Goal: Task Accomplishment & Management: Use online tool/utility

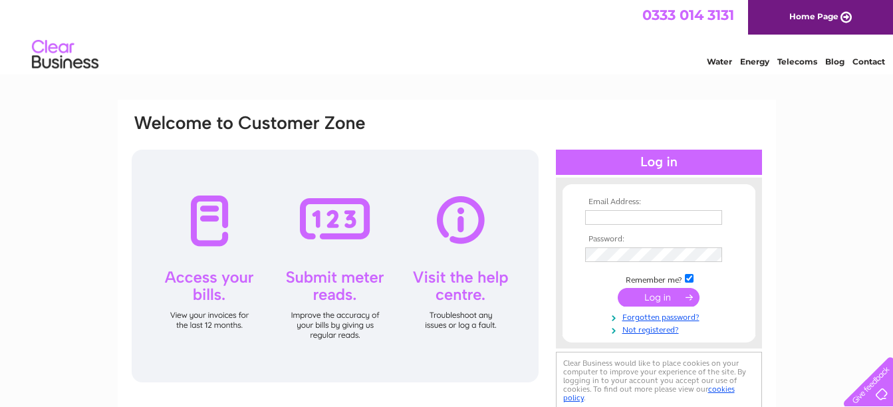
type input "[EMAIL_ADDRESS][DOMAIN_NAME]"
click at [647, 296] on input "submit" at bounding box center [659, 297] width 82 height 19
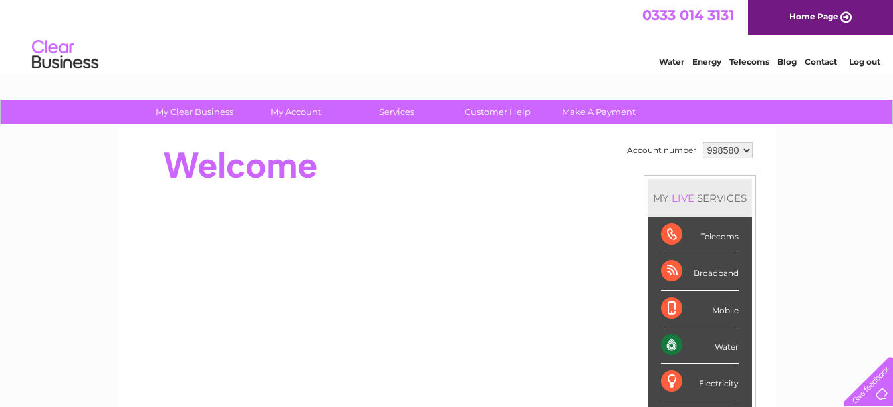
click at [695, 343] on div "Water" at bounding box center [700, 345] width 78 height 37
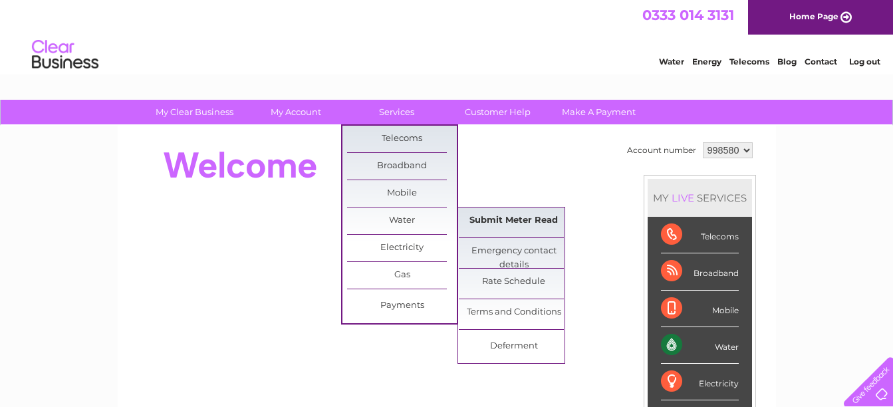
click at [523, 225] on link "Submit Meter Read" at bounding box center [514, 220] width 110 height 27
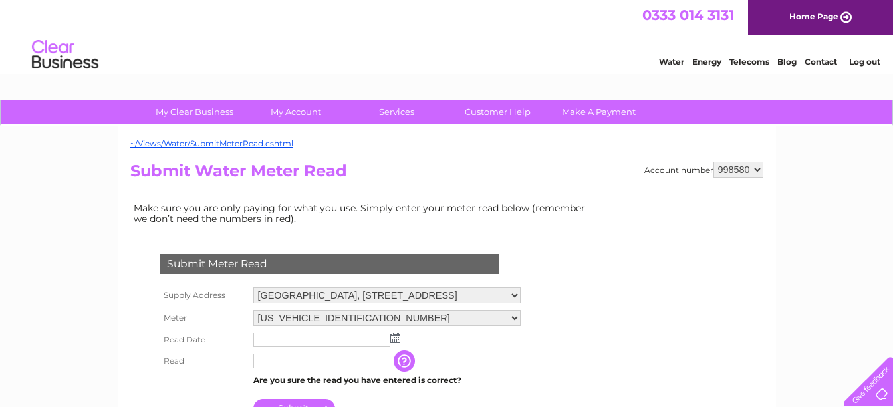
click at [265, 344] on input "text" at bounding box center [321, 339] width 137 height 15
click at [398, 338] on img at bounding box center [397, 338] width 10 height 11
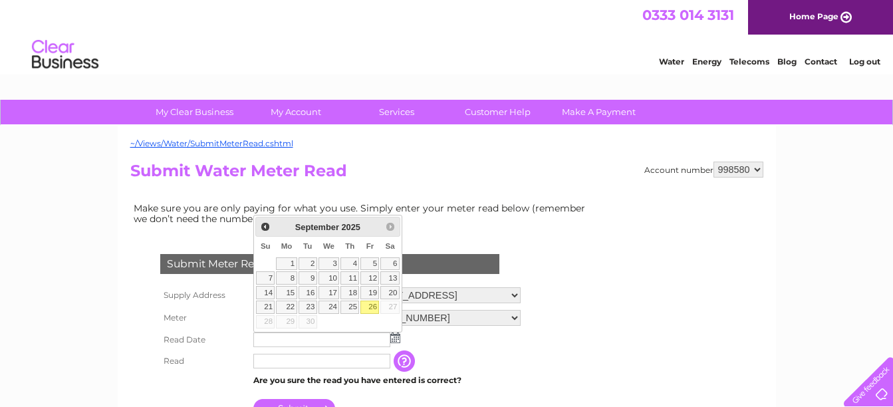
click at [372, 307] on link "26" at bounding box center [369, 306] width 19 height 13
type input "2025/09/26"
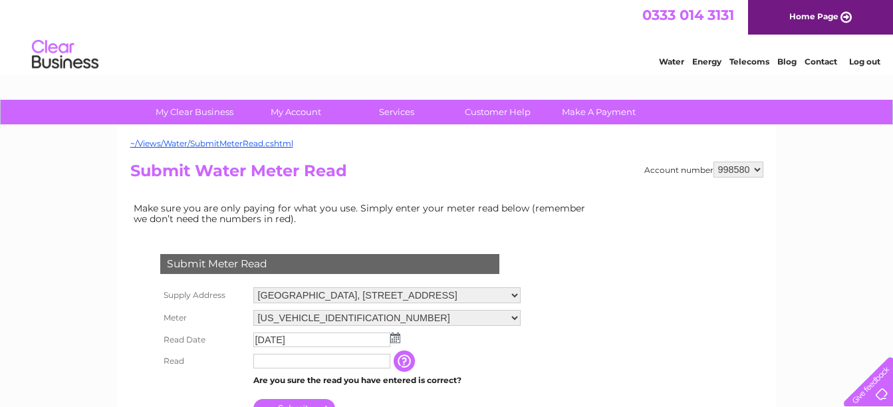
click at [279, 364] on input "text" at bounding box center [321, 361] width 137 height 15
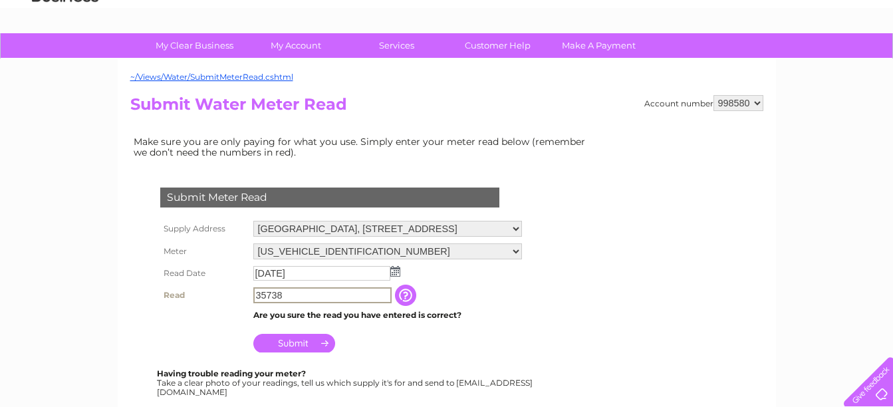
scroll to position [133, 0]
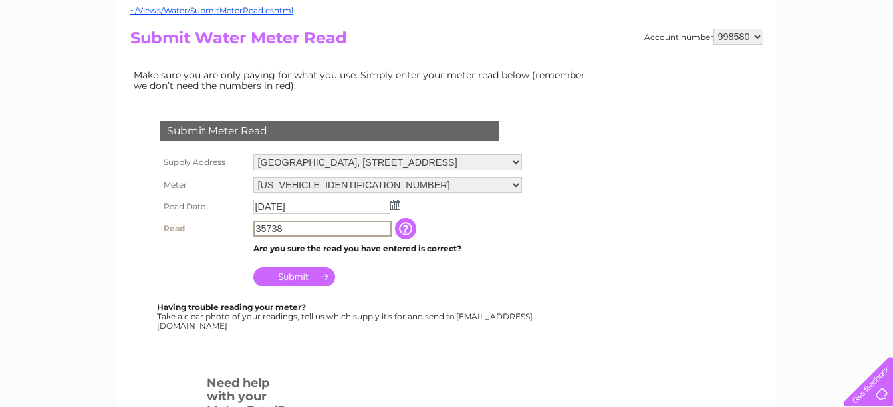
type input "35738"
click at [284, 275] on input "Submit" at bounding box center [294, 275] width 82 height 19
